Goal: Information Seeking & Learning: Learn about a topic

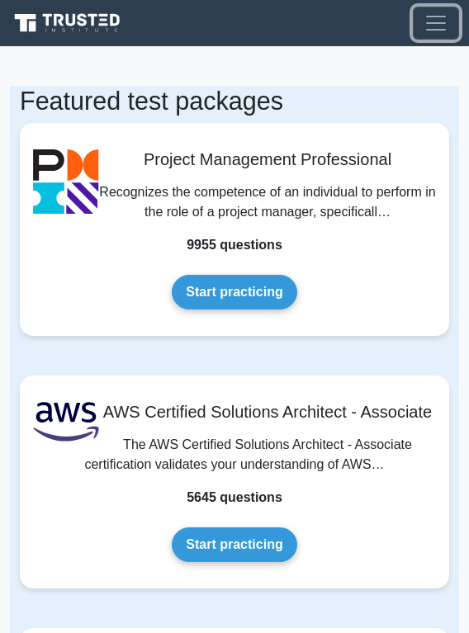
click at [413, 26] on button "Toggle navigation" at bounding box center [436, 23] width 46 height 33
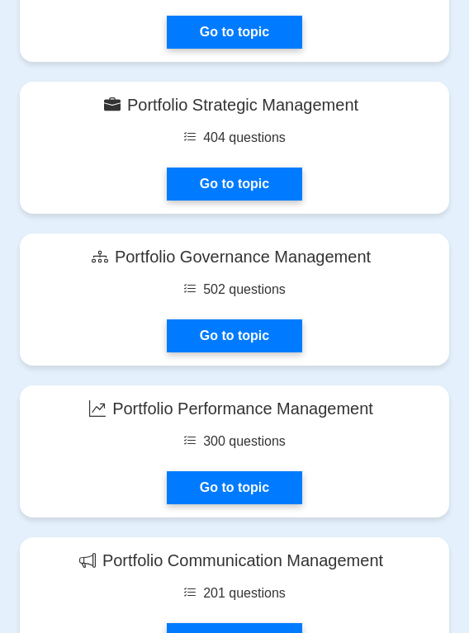
scroll to position [1403, 0]
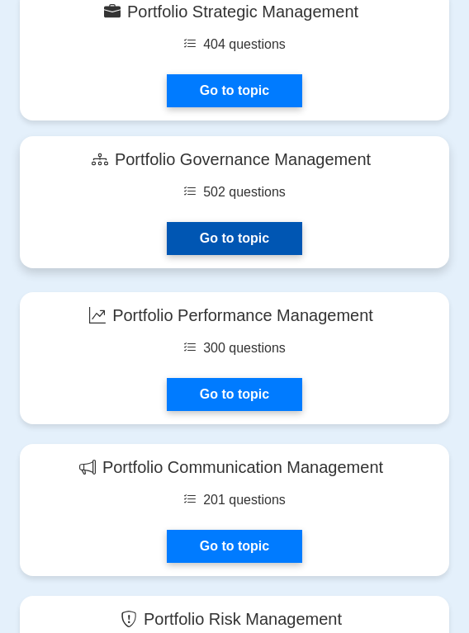
click at [215, 241] on link "Go to topic" at bounding box center [234, 238] width 135 height 33
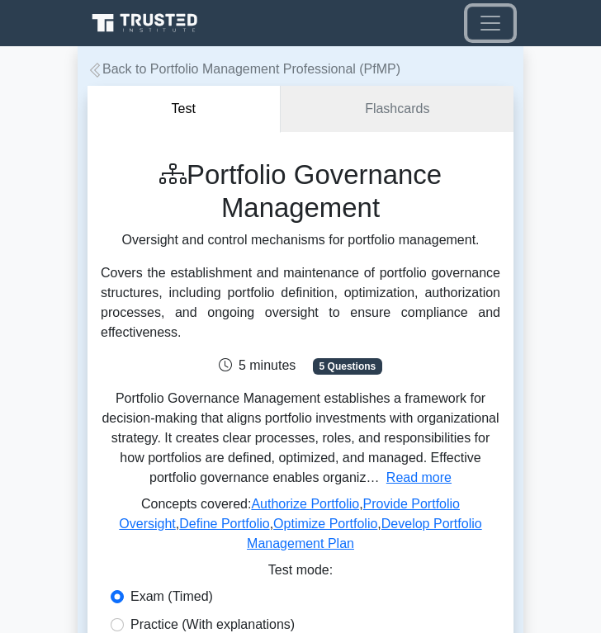
drag, startPoint x: 508, startPoint y: 13, endPoint x: 499, endPoint y: 14, distance: 9.1
click at [468, 13] on button "Toggle navigation" at bounding box center [490, 23] width 46 height 33
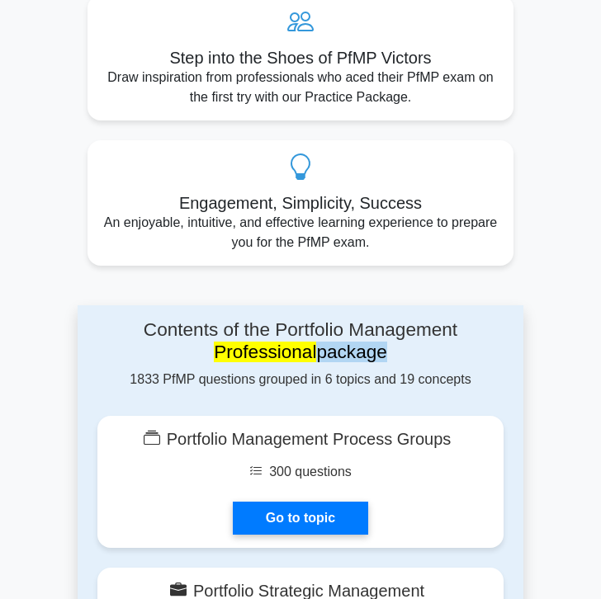
scroll to position [872, 0]
